Goal: Browse casually: Explore the website without a specific task or goal

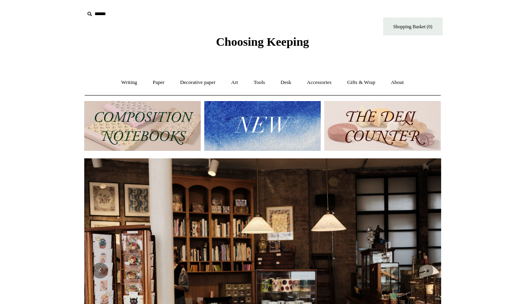
click at [163, 124] on img at bounding box center [142, 126] width 116 height 50
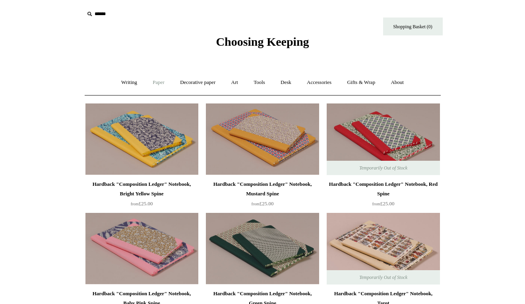
click at [156, 81] on link "Paper +" at bounding box center [158, 82] width 26 height 21
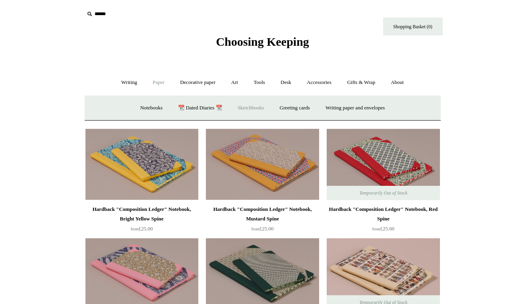
click at [252, 105] on link "Sketchbooks +" at bounding box center [250, 107] width 41 height 21
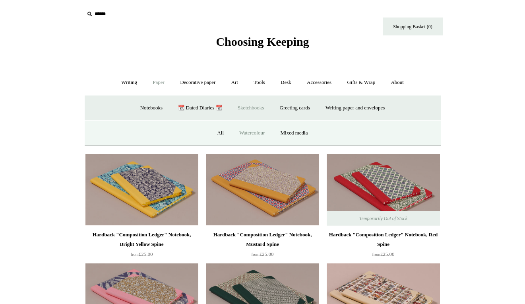
click at [242, 133] on link "Watercolour" at bounding box center [252, 132] width 40 height 21
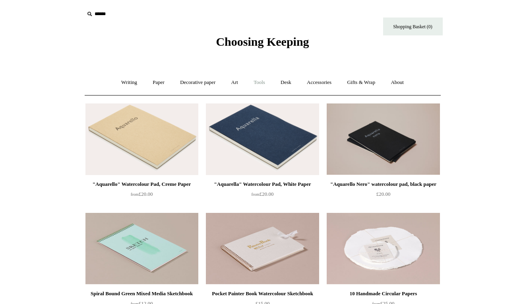
click at [256, 78] on link "Tools +" at bounding box center [259, 82] width 26 height 21
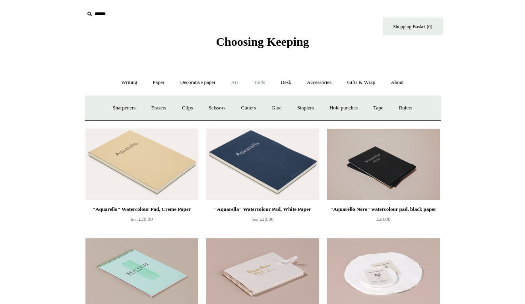
click at [237, 83] on link "Art +" at bounding box center [234, 82] width 21 height 21
click at [139, 110] on link "Watercolour & Paint" at bounding box center [117, 107] width 57 height 21
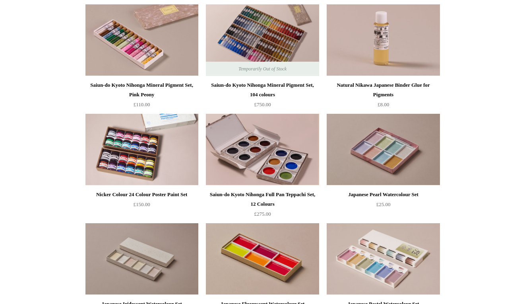
scroll to position [864, 0]
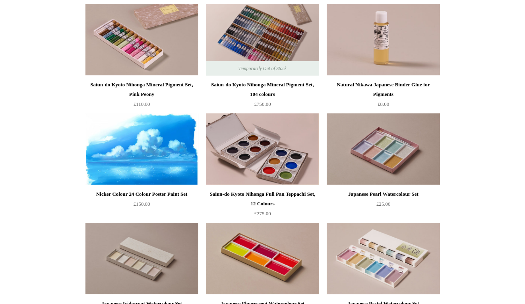
click at [153, 151] on img at bounding box center [141, 149] width 113 height 72
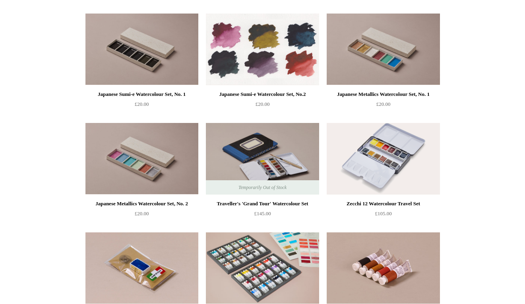
scroll to position [1183, 0]
click at [245, 56] on img at bounding box center [262, 49] width 113 height 72
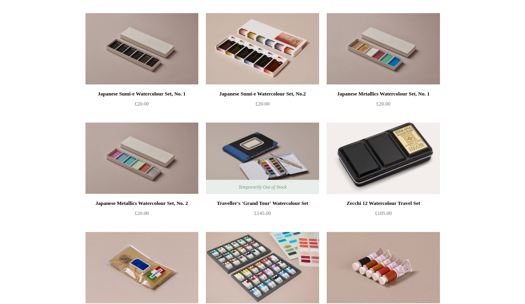
click at [382, 166] on img at bounding box center [383, 158] width 113 height 72
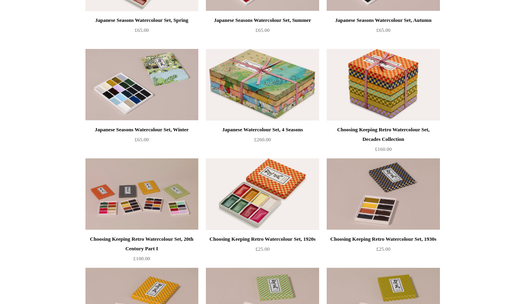
scroll to position [0, 0]
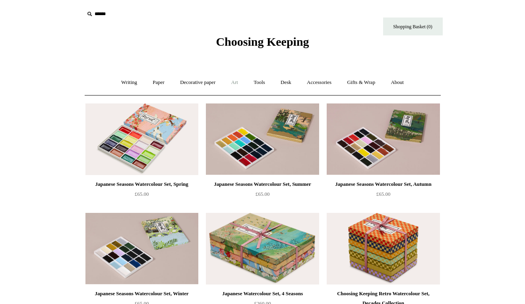
click at [237, 83] on link "Art +" at bounding box center [234, 82] width 21 height 21
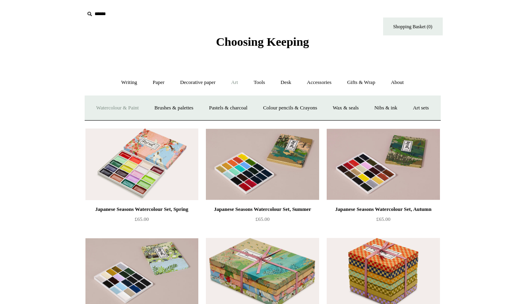
click at [134, 108] on link "Watercolour & Paint" at bounding box center [117, 107] width 57 height 21
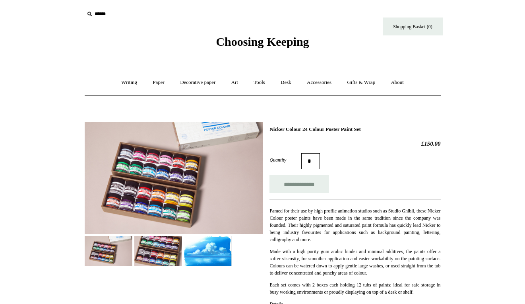
scroll to position [101, 0]
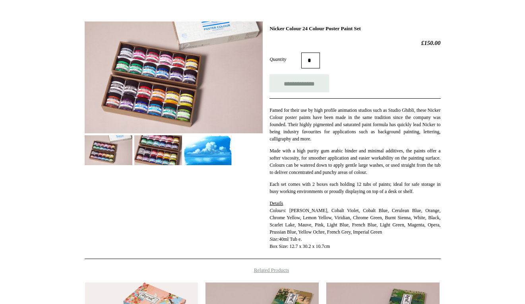
click at [182, 140] on div at bounding box center [174, 90] width 178 height 150
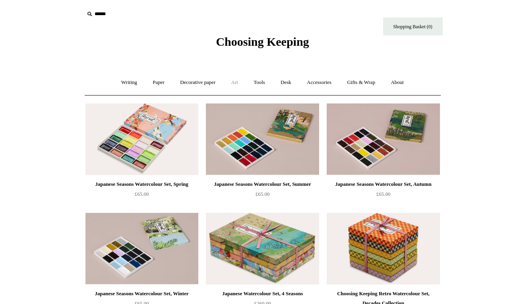
click at [232, 81] on link "Art +" at bounding box center [234, 82] width 21 height 21
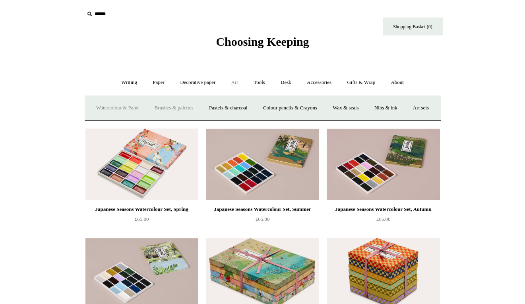
click at [171, 107] on link "Brushes & palettes" at bounding box center [173, 107] width 53 height 21
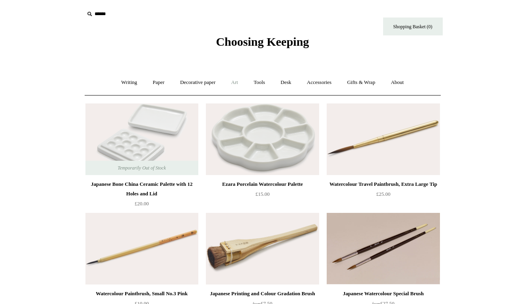
click at [233, 84] on link "Art +" at bounding box center [234, 82] width 21 height 21
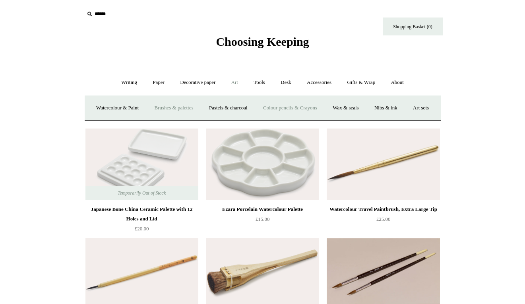
click at [321, 101] on link "Colour pencils & Crayons" at bounding box center [290, 107] width 68 height 21
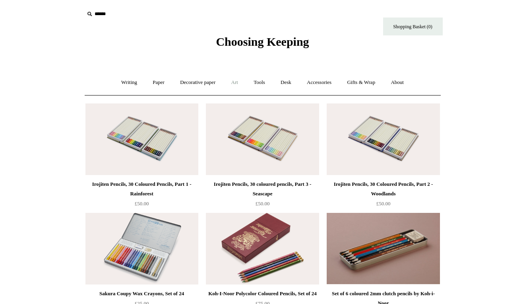
click at [238, 84] on link "Art +" at bounding box center [234, 82] width 21 height 21
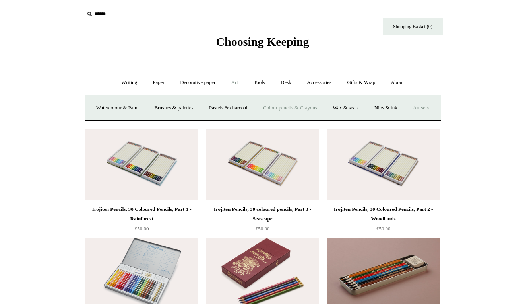
click at [406, 118] on link "Art sets" at bounding box center [421, 107] width 30 height 21
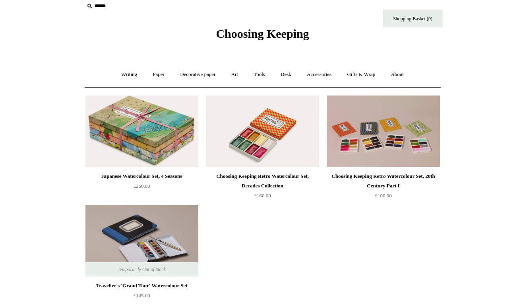
scroll to position [6, 0]
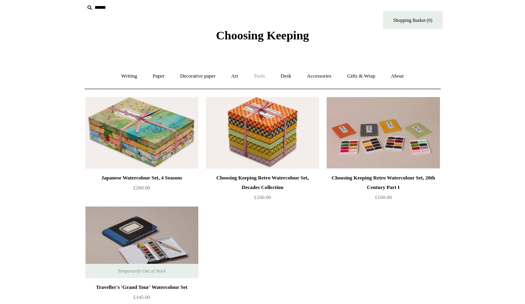
click at [263, 80] on link "Tools +" at bounding box center [259, 76] width 26 height 21
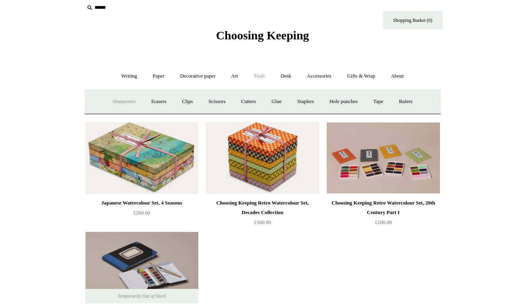
click at [118, 97] on link "Sharpeners" at bounding box center [123, 101] width 37 height 21
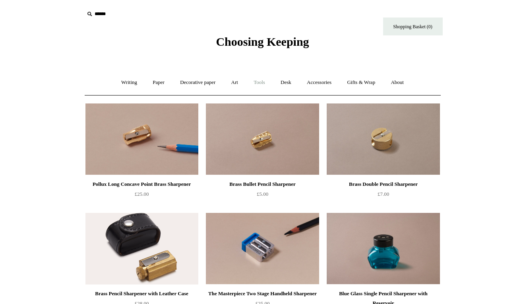
click at [262, 81] on link "Tools +" at bounding box center [259, 82] width 26 height 21
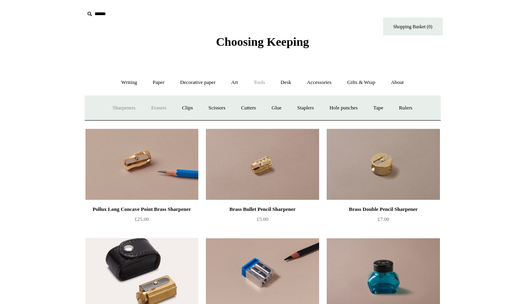
click at [162, 108] on link "Erasers" at bounding box center [158, 107] width 29 height 21
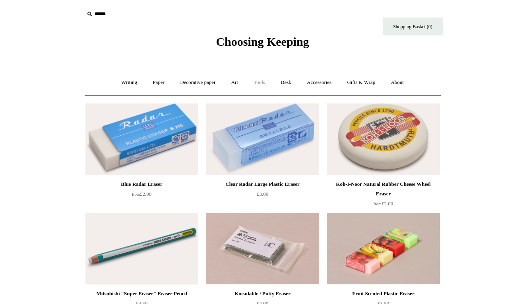
click at [259, 79] on link "Tools +" at bounding box center [259, 82] width 26 height 21
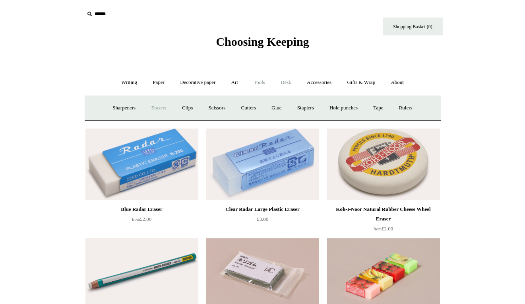
click at [294, 84] on link "Desk +" at bounding box center [285, 82] width 25 height 21
click at [269, 83] on link "Tools +" at bounding box center [259, 82] width 26 height 21
click at [285, 103] on link "Glue" at bounding box center [276, 107] width 24 height 21
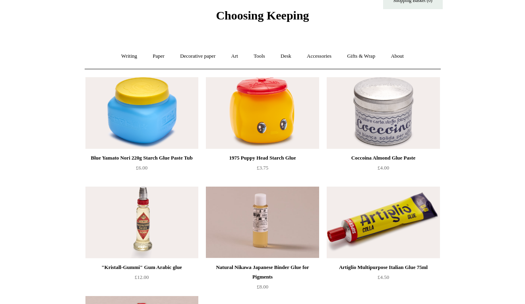
scroll to position [27, 0]
click at [263, 106] on img at bounding box center [262, 113] width 113 height 72
click at [144, 97] on img at bounding box center [141, 113] width 113 height 72
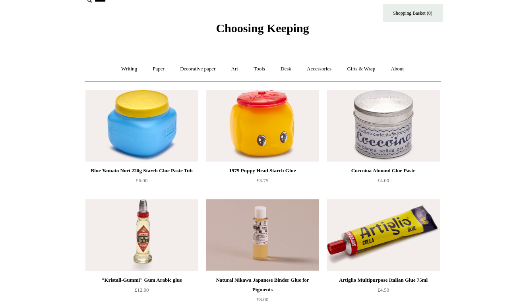
scroll to position [13, 0]
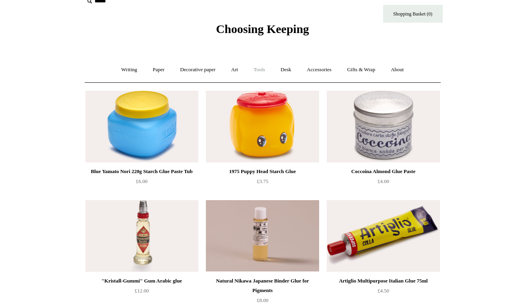
click at [264, 70] on link "Tools +" at bounding box center [259, 69] width 26 height 21
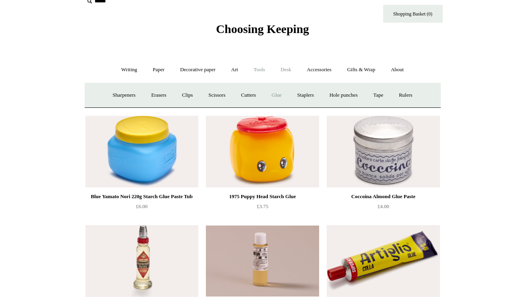
click at [294, 71] on link "Desk +" at bounding box center [285, 69] width 25 height 21
click at [174, 98] on link "Pen pots" at bounding box center [168, 95] width 32 height 21
click at [304, 97] on link "Desk Accessories" at bounding box center [296, 95] width 50 height 21
click at [358, 91] on link "Scanlon Apparati" at bounding box center [348, 95] width 50 height 21
click at [214, 99] on link "Boxes & archiving" at bounding box center [211, 95] width 53 height 21
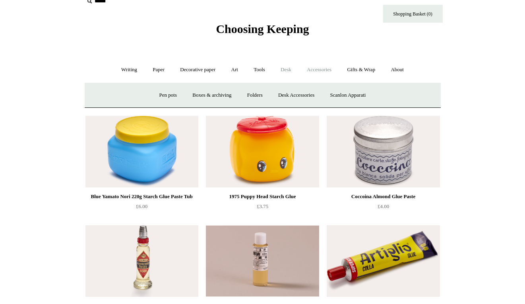
click at [323, 69] on link "Accessories +" at bounding box center [319, 69] width 39 height 21
click at [123, 95] on link "Personal Accessories +" at bounding box center [128, 95] width 58 height 21
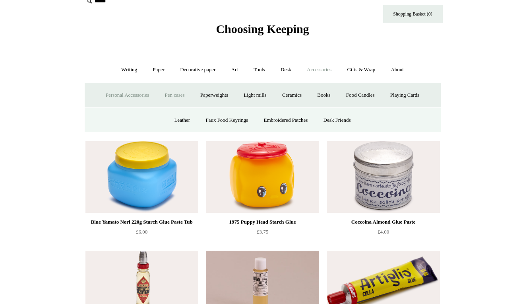
click at [165, 96] on link "Pen cases" at bounding box center [174, 95] width 34 height 21
click at [186, 118] on link "Leather" at bounding box center [182, 120] width 30 height 21
click at [219, 120] on link "Faux Food Keyrings" at bounding box center [226, 120] width 57 height 21
click at [274, 114] on link "Embroidered Patches" at bounding box center [286, 120] width 58 height 21
click at [345, 124] on link "Desk Friends" at bounding box center [337, 120] width 42 height 21
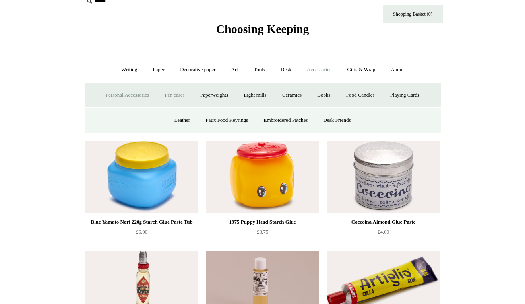
click at [186, 99] on link "Pen cases" at bounding box center [174, 95] width 34 height 21
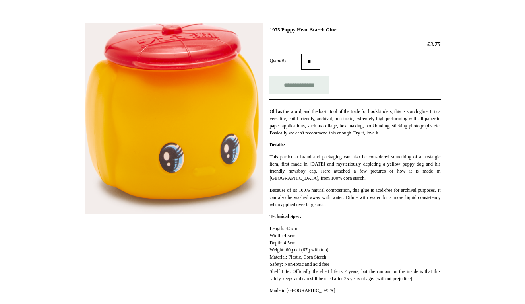
scroll to position [109, 0]
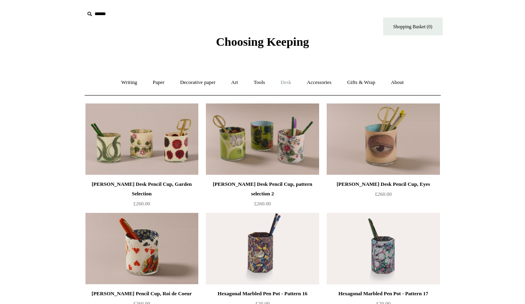
click at [285, 83] on link "Desk +" at bounding box center [285, 82] width 25 height 21
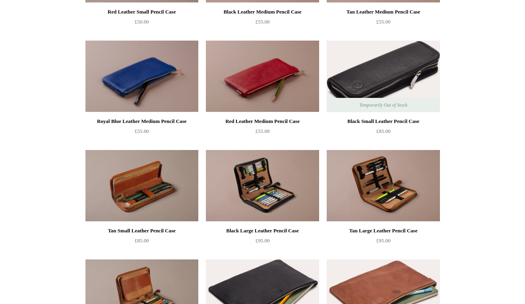
scroll to position [391, 0]
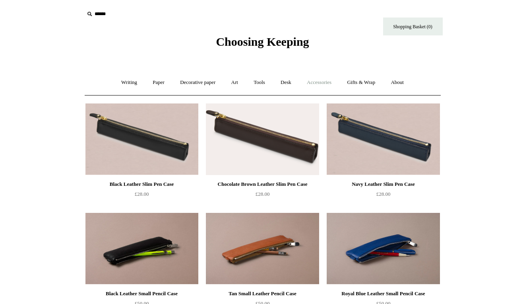
click at [317, 72] on link "Accessories +" at bounding box center [319, 82] width 39 height 21
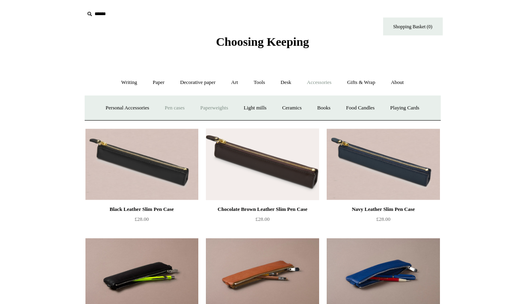
click at [214, 107] on link "Paperweights +" at bounding box center [214, 107] width 42 height 21
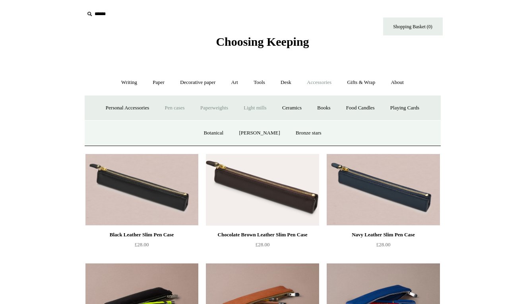
click at [264, 106] on link "Light mills" at bounding box center [254, 107] width 37 height 21
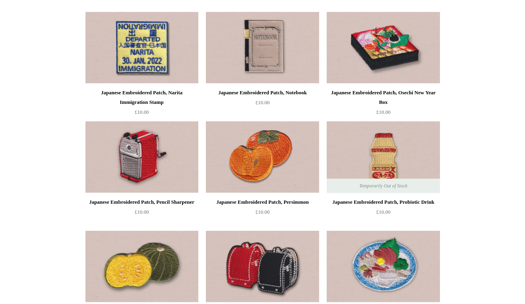
scroll to position [937, 0]
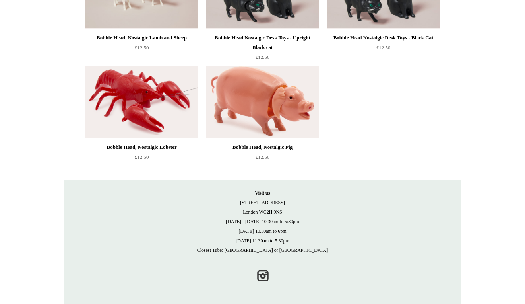
scroll to position [256, 0]
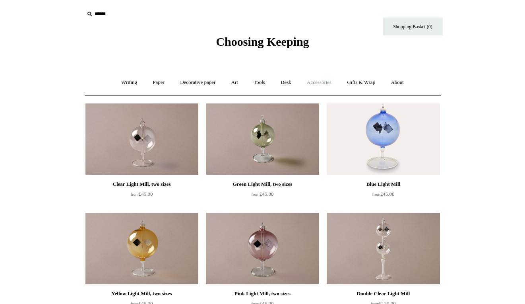
click at [324, 78] on link "Accessories +" at bounding box center [319, 82] width 39 height 21
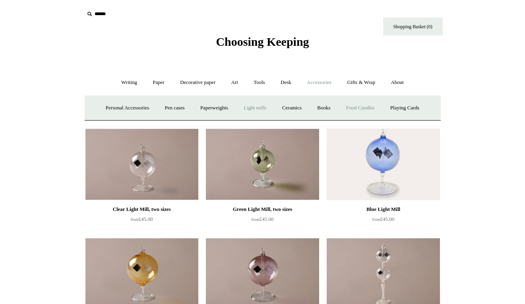
click at [368, 108] on link "Food Candles" at bounding box center [360, 107] width 43 height 21
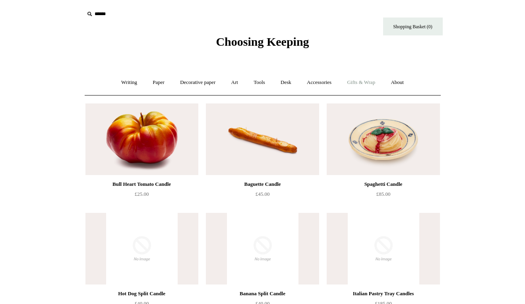
click at [370, 79] on link "Gifts & Wrap +" at bounding box center [361, 82] width 43 height 21
